Goal: Navigation & Orientation: Find specific page/section

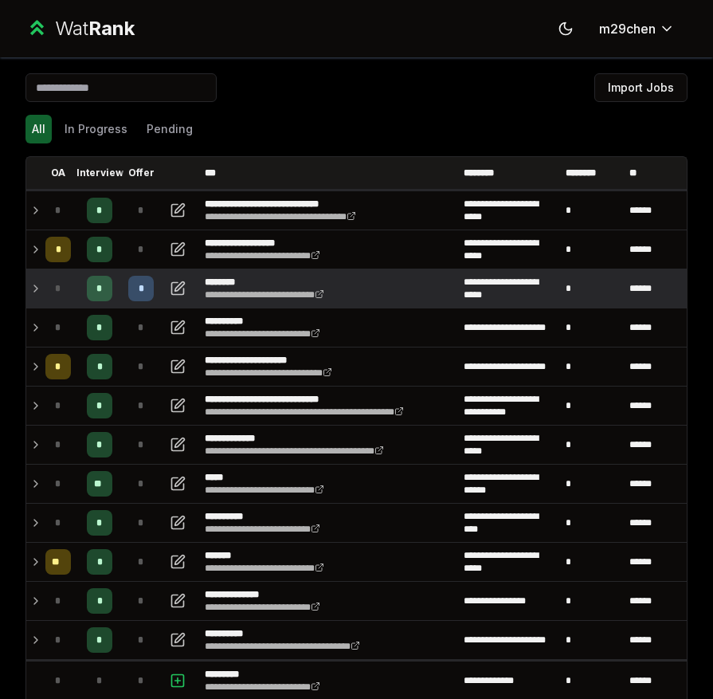
click at [45, 291] on div "*" at bounding box center [57, 288] width 25 height 25
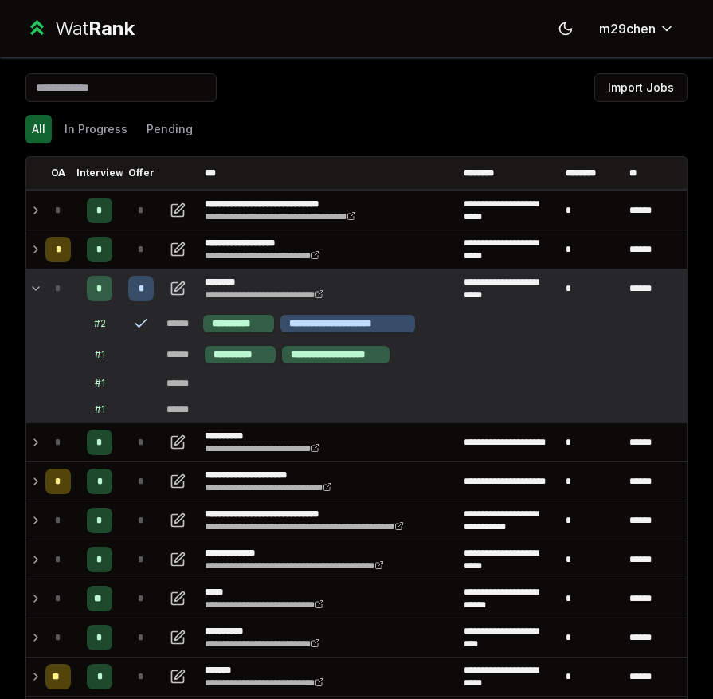
click at [45, 291] on div "*" at bounding box center [57, 288] width 25 height 25
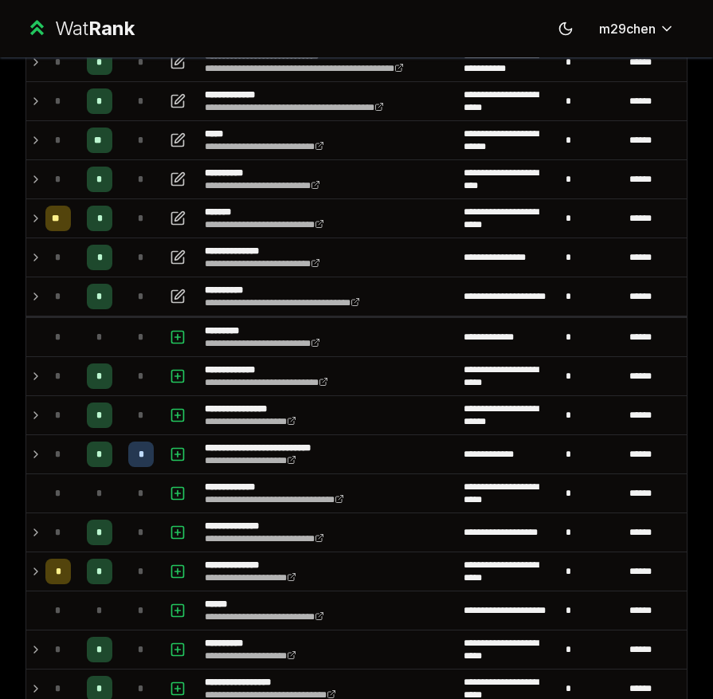
scroll to position [351, 0]
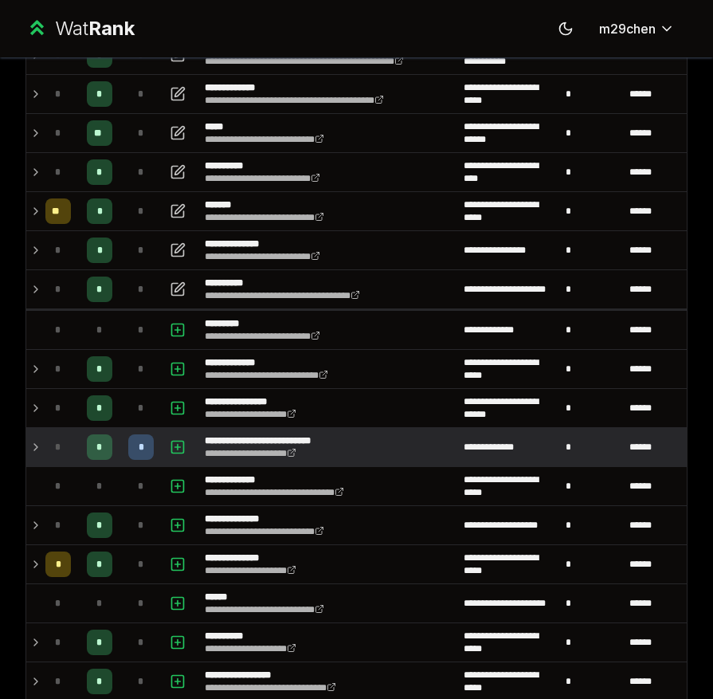
click at [40, 436] on td "*" at bounding box center [58, 447] width 38 height 38
click at [40, 448] on td "*" at bounding box center [58, 447] width 38 height 38
click at [41, 450] on td "*" at bounding box center [58, 447] width 38 height 38
click at [41, 456] on td "*" at bounding box center [58, 447] width 38 height 38
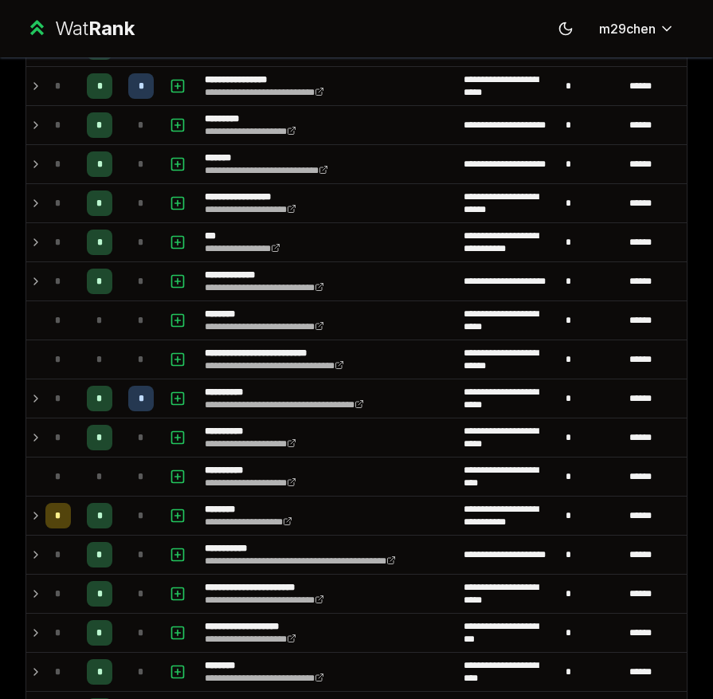
scroll to position [993, 0]
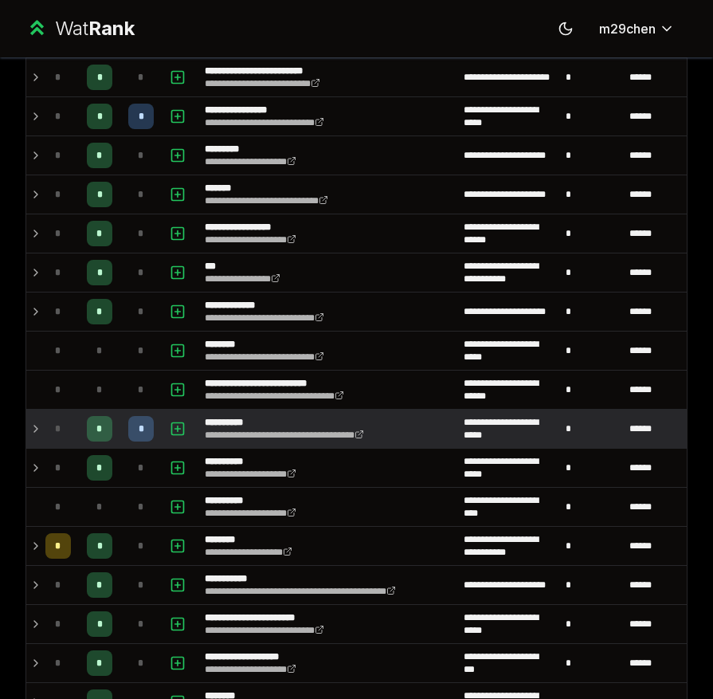
click at [41, 429] on td "*" at bounding box center [58, 429] width 38 height 38
click at [38, 429] on icon at bounding box center [35, 428] width 13 height 19
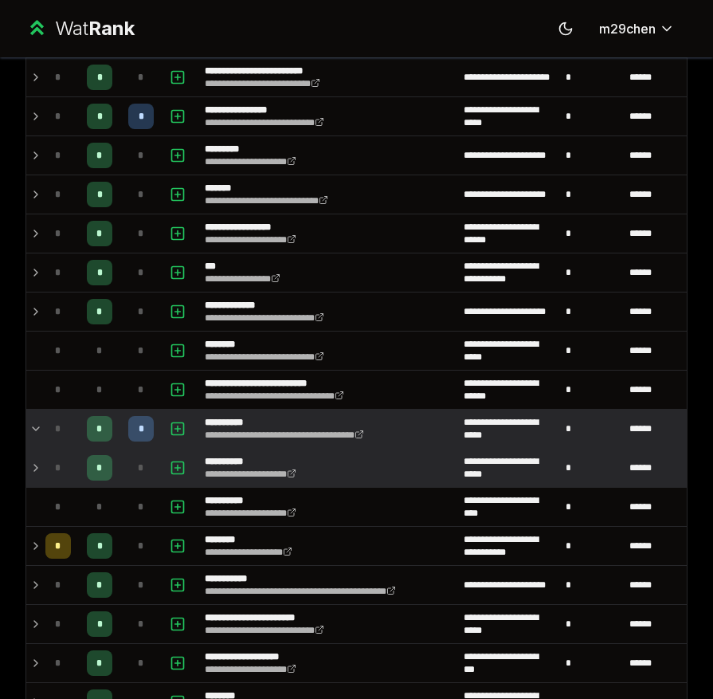
click at [38, 472] on icon at bounding box center [35, 467] width 13 height 19
